Goal: Information Seeking & Learning: Learn about a topic

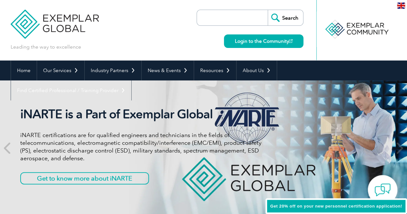
click at [240, 16] on input "search" at bounding box center [234, 17] width 68 height 15
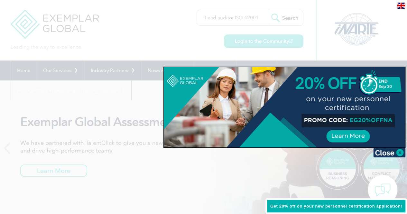
type input "Lead auditor ISO 42001"
click at [267, 10] on input "Search" at bounding box center [284, 17] width 35 height 15
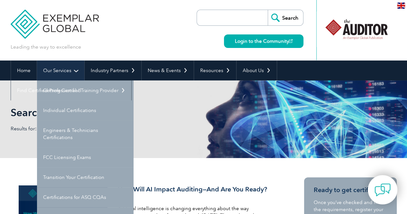
click at [79, 71] on link "Our Services" at bounding box center [60, 70] width 47 height 20
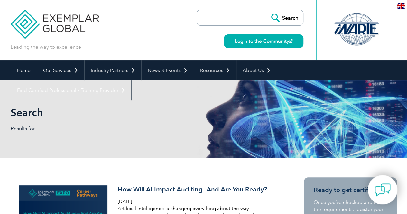
click at [402, 5] on img at bounding box center [401, 6] width 8 height 6
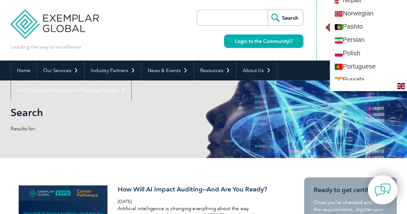
scroll to position [882, 0]
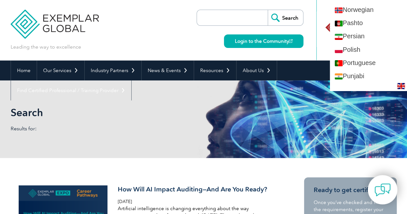
click at [167, 24] on div "Leading the way to excellence Search" at bounding box center [204, 30] width 386 height 60
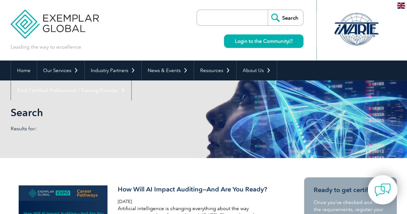
click at [221, 14] on input "search" at bounding box center [234, 17] width 68 height 15
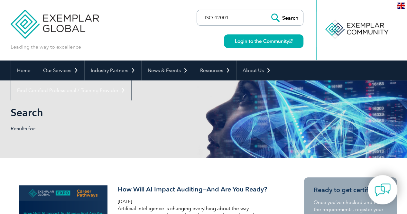
type input "ISO 42001"
click at [267, 10] on input "Search" at bounding box center [284, 17] width 35 height 15
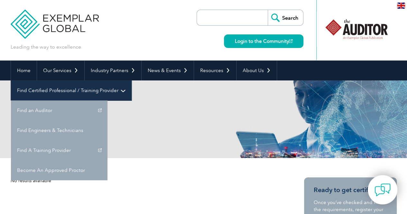
click at [131, 80] on link "Find Certified Professional / Training Provider" at bounding box center [71, 90] width 120 height 20
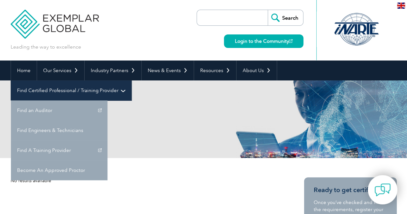
click at [131, 80] on link "Find Certified Professional / Training Provider" at bounding box center [71, 90] width 120 height 20
